Goal: Find specific page/section: Find specific page/section

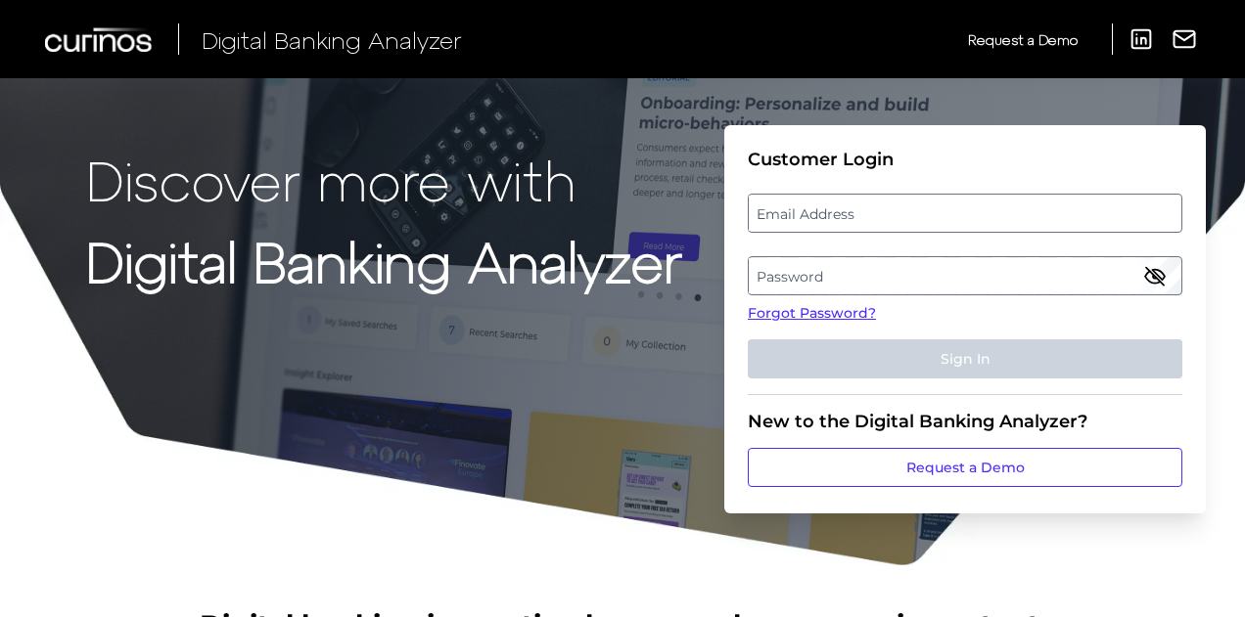
click at [802, 234] on fieldset "Customer Login Email Address Password Forgot Password? Sign In" at bounding box center [965, 272] width 434 height 247
click at [800, 226] on label "Email Address" at bounding box center [965, 213] width 432 height 35
click at [800, 226] on input "email" at bounding box center [965, 213] width 434 height 39
type input "s"
type input "[EMAIL_ADDRESS][DOMAIN_NAME]"
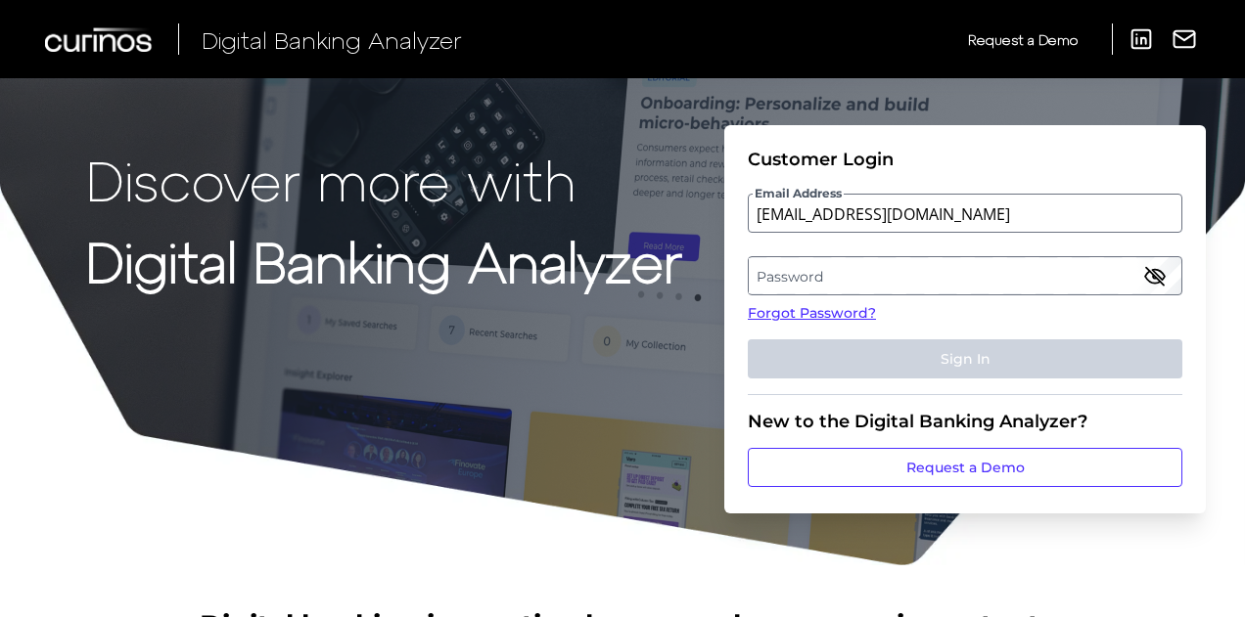
click at [779, 281] on label "Password" at bounding box center [965, 275] width 432 height 35
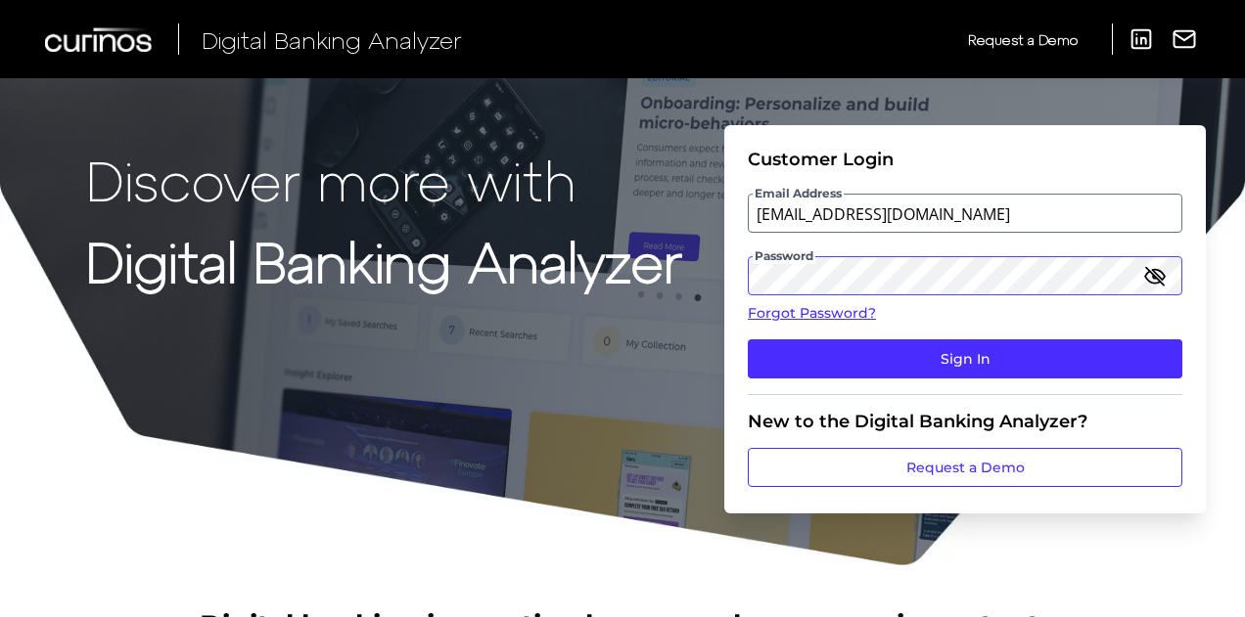
click at [748, 340] on button "Sign In" at bounding box center [965, 359] width 434 height 39
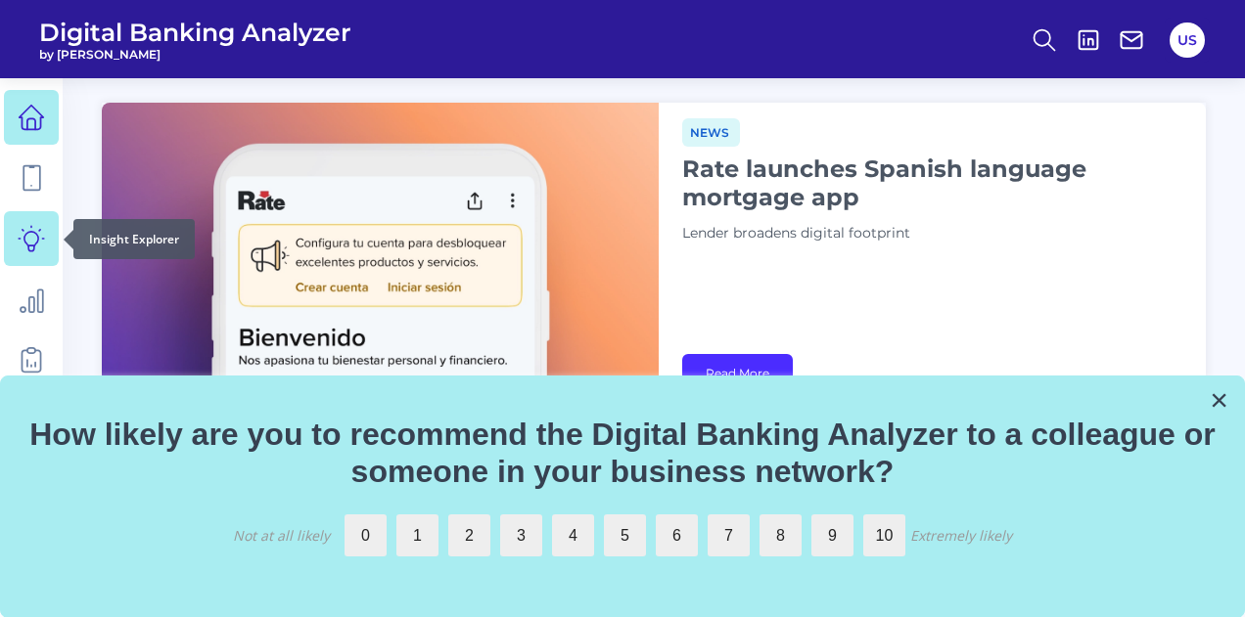
click at [34, 250] on icon at bounding box center [31, 238] width 27 height 27
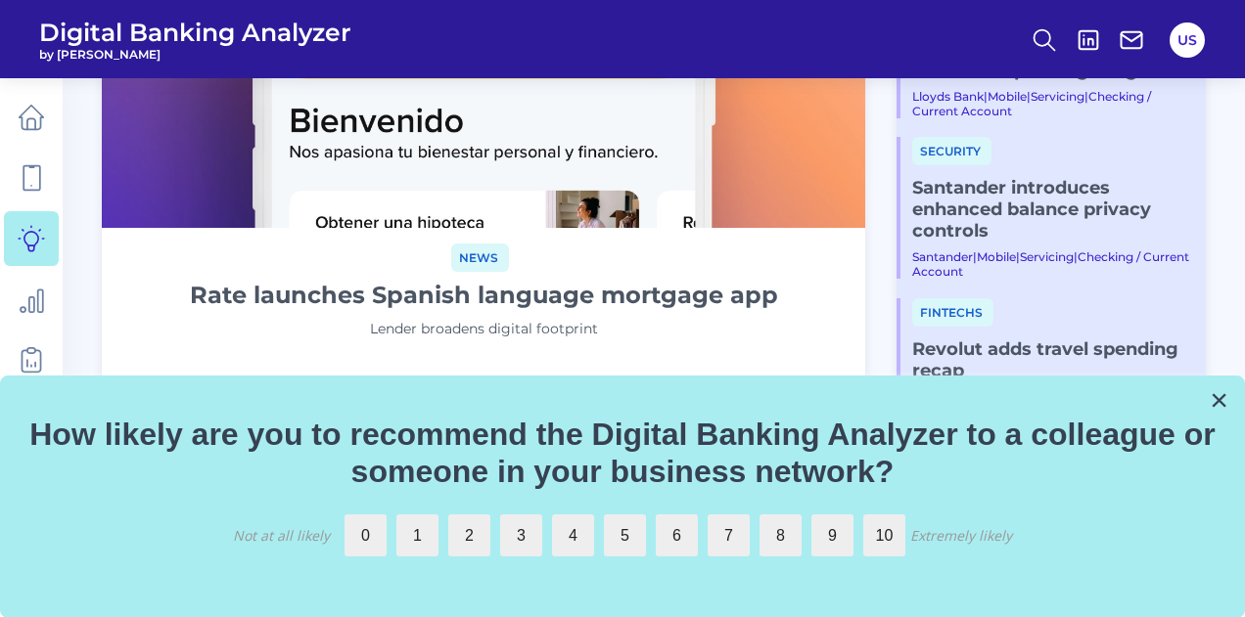
scroll to position [352, 0]
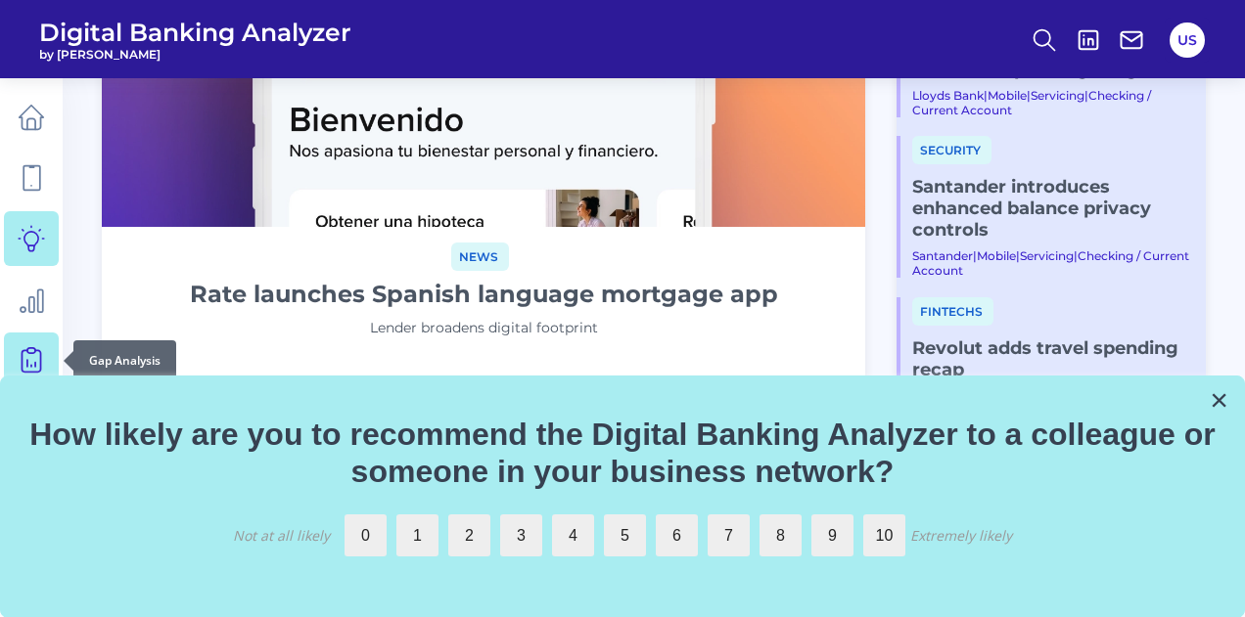
click at [27, 351] on icon at bounding box center [31, 357] width 8 height 19
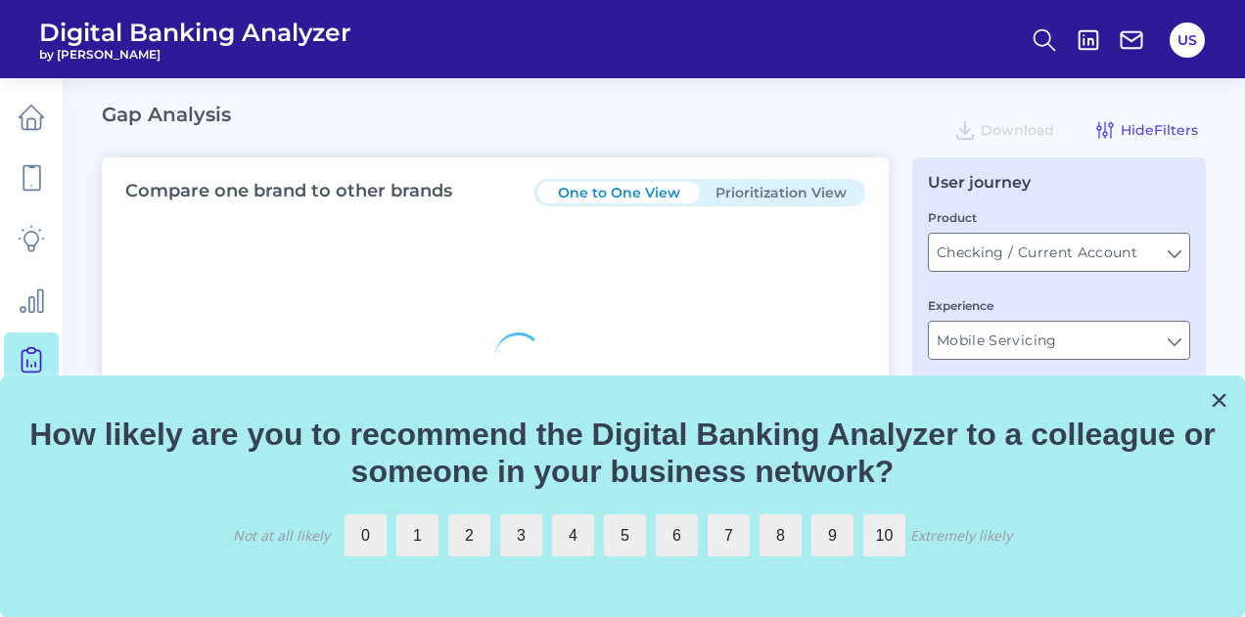
type input "All Journeys"
type input "All Countries"
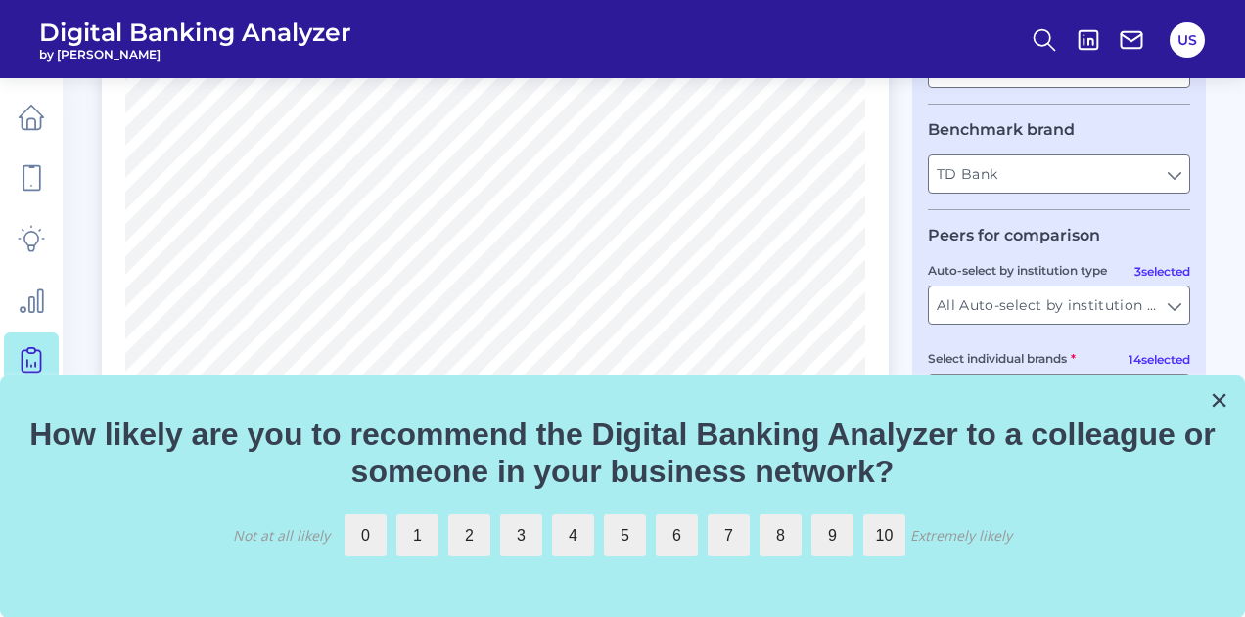
scroll to position [449, 0]
click at [1216, 400] on button "×" at bounding box center [1218, 400] width 19 height 31
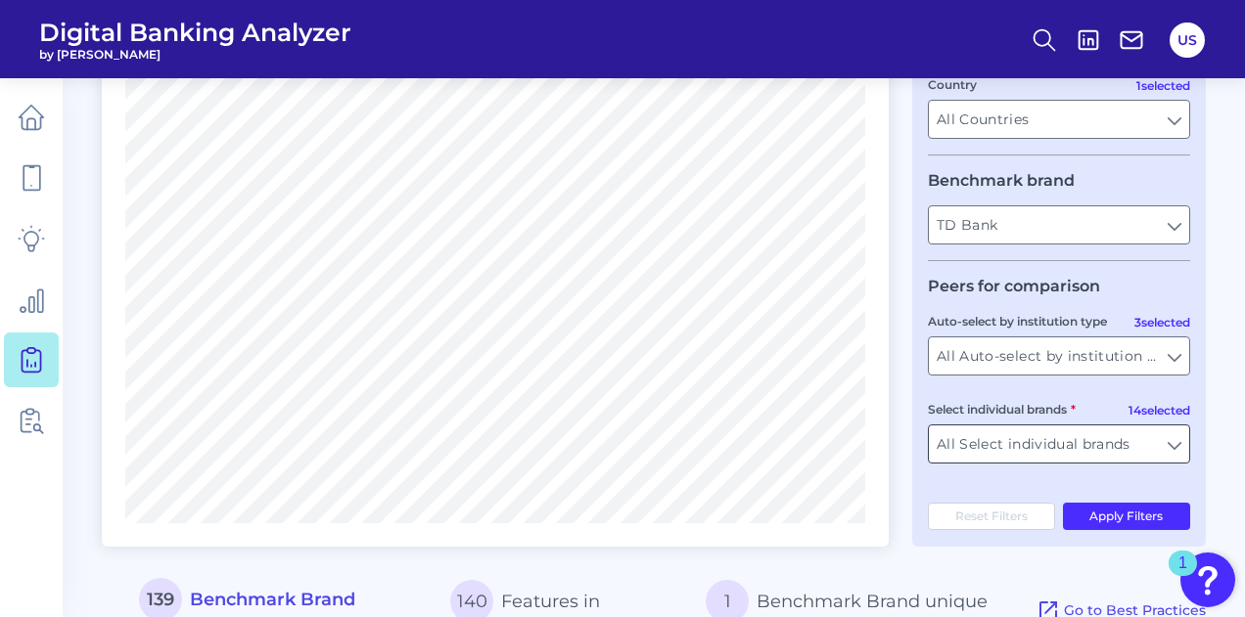
scroll to position [398, 0]
click at [1090, 363] on input "All Auto-select by institution types" at bounding box center [1059, 355] width 260 height 37
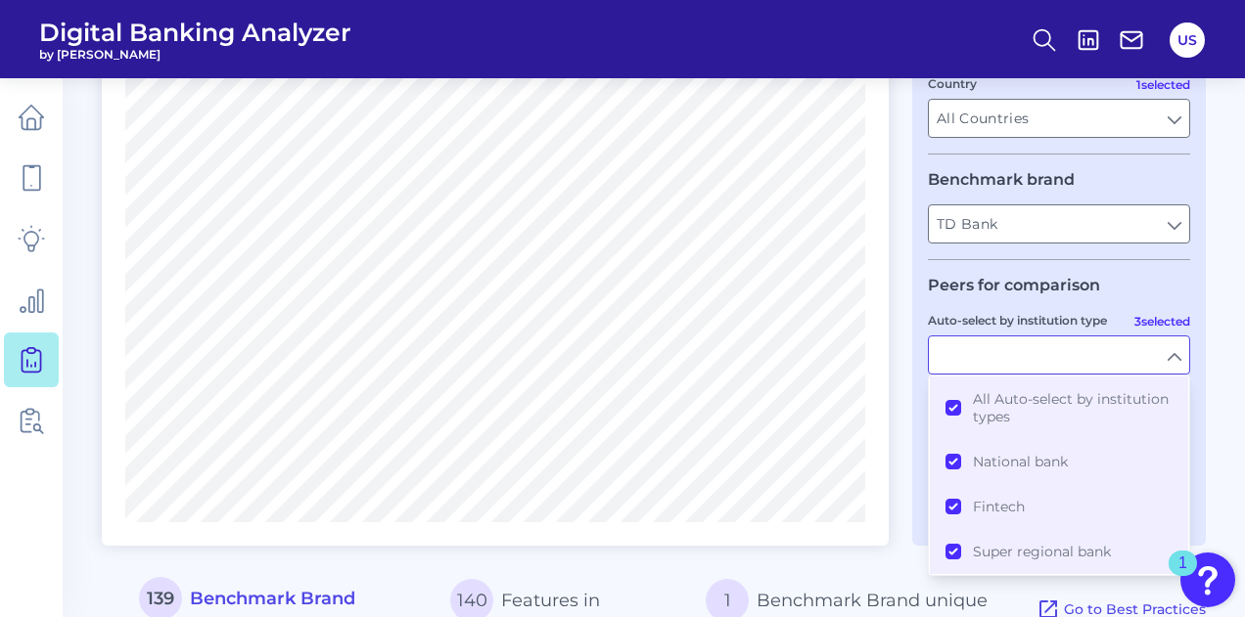
click at [1090, 363] on input "Auto-select by institution type" at bounding box center [1059, 355] width 260 height 37
type input "All Auto-select by institution types"
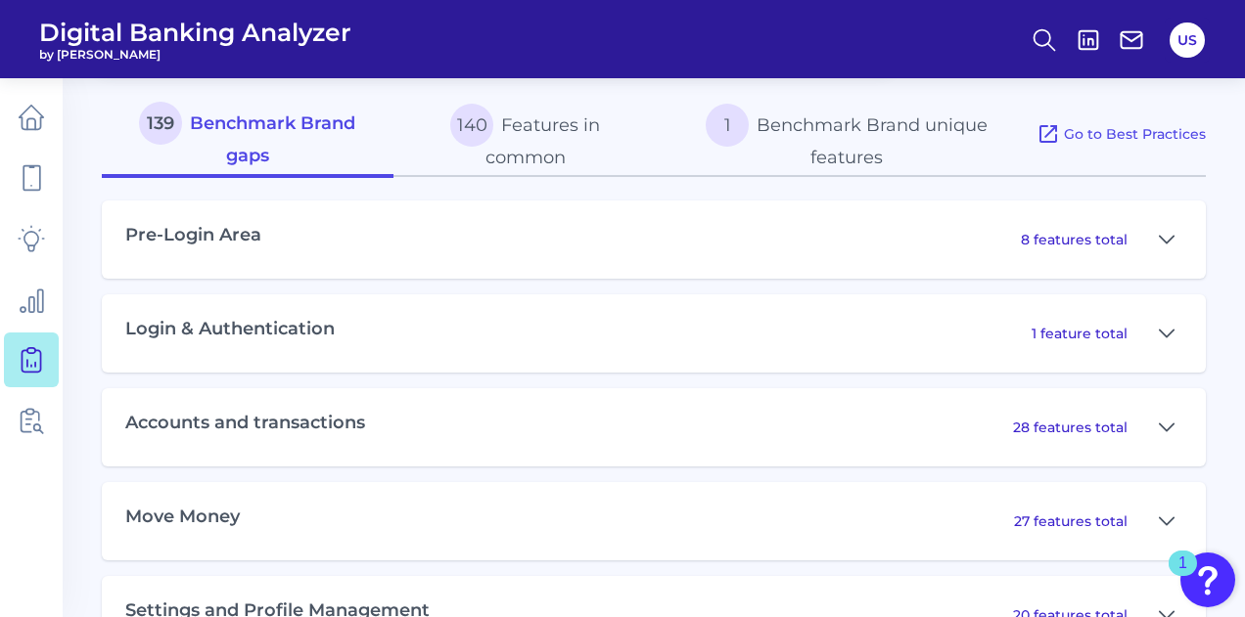
scroll to position [875, 0]
click at [567, 138] on button "140 Features in common" at bounding box center [525, 135] width 264 height 84
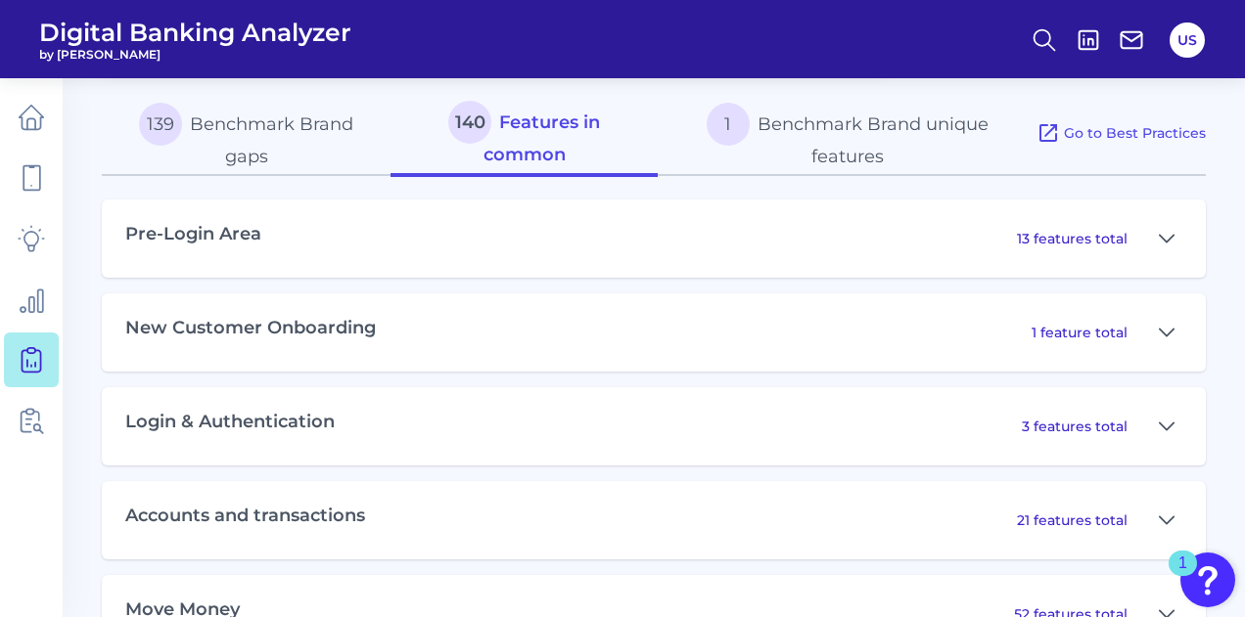
click at [318, 138] on button "139 Benchmark Brand gaps" at bounding box center [246, 135] width 289 height 84
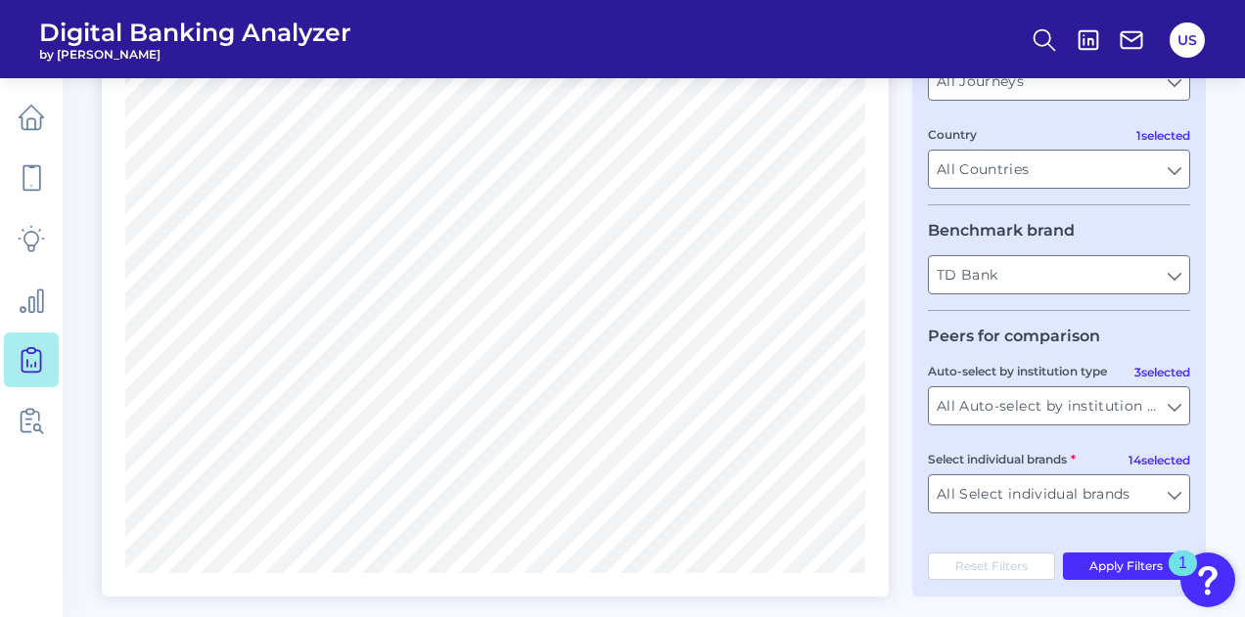
scroll to position [0, 0]
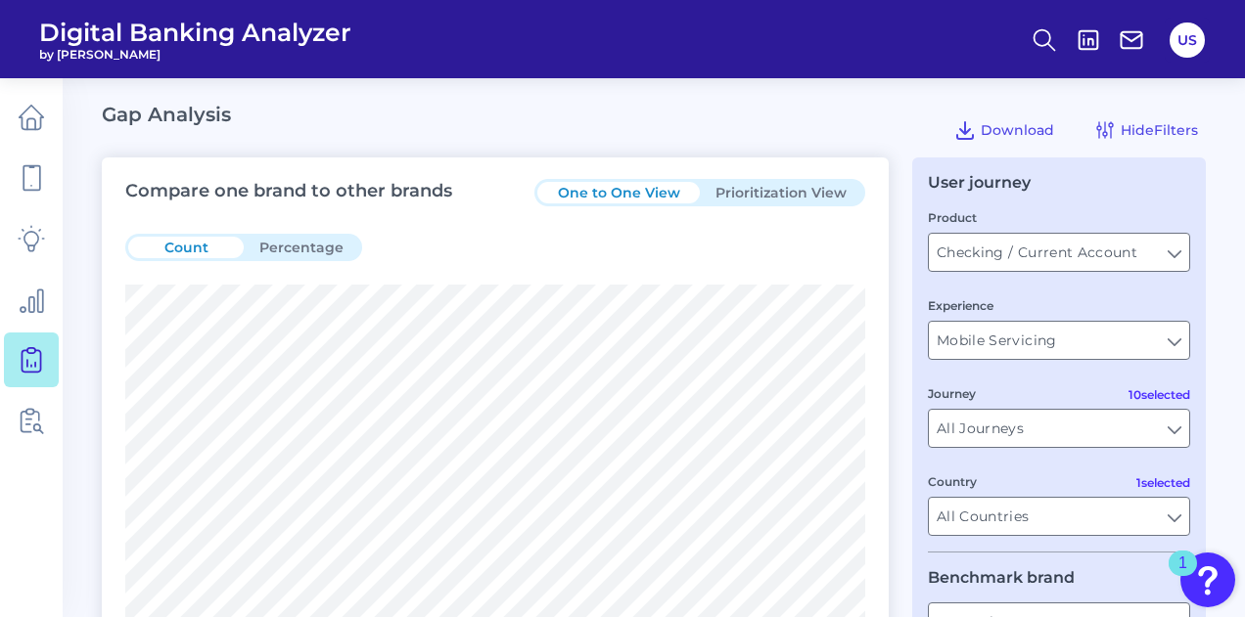
click at [249, 246] on button "Percentage" at bounding box center [301, 248] width 115 height 22
